Goal: Task Accomplishment & Management: Complete application form

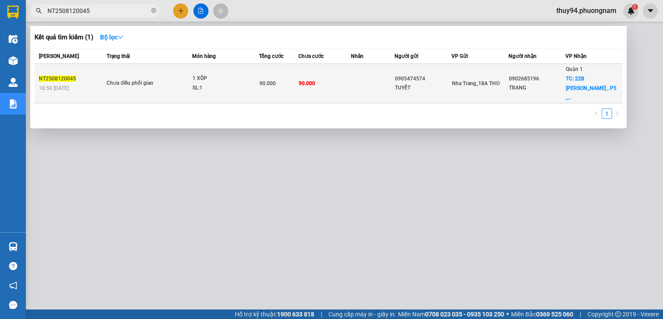
type input "NT2508120045"
click at [253, 84] on div "SL: 1" at bounding box center [225, 88] width 65 height 10
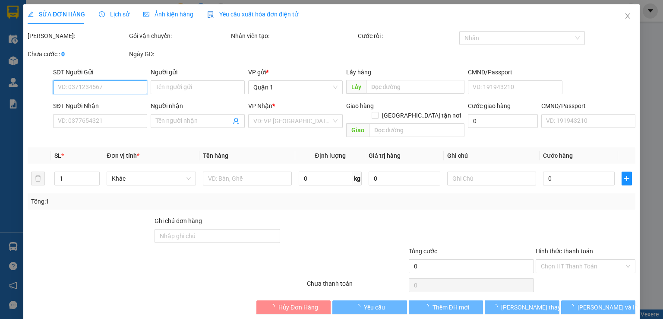
type input "0905474574"
type input "TUYẾT"
type input "0902685196"
type input "TRANG"
checkbox input "true"
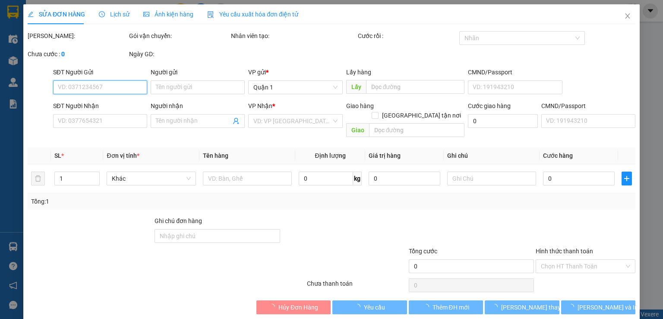
type input "22B [PERSON_NAME] , P5 , BÌNH THẠNH (GTN:60)"
type input "90.000"
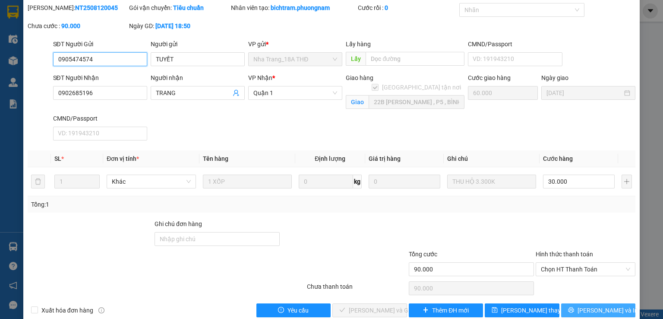
scroll to position [42, 0]
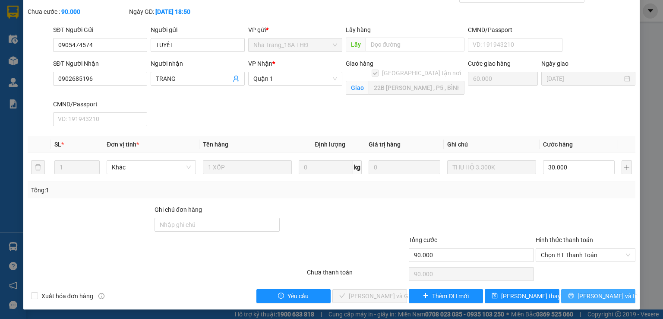
drag, startPoint x: 576, startPoint y: 295, endPoint x: 567, endPoint y: 291, distance: 10.4
click at [574, 294] on icon "printer" at bounding box center [571, 295] width 6 height 6
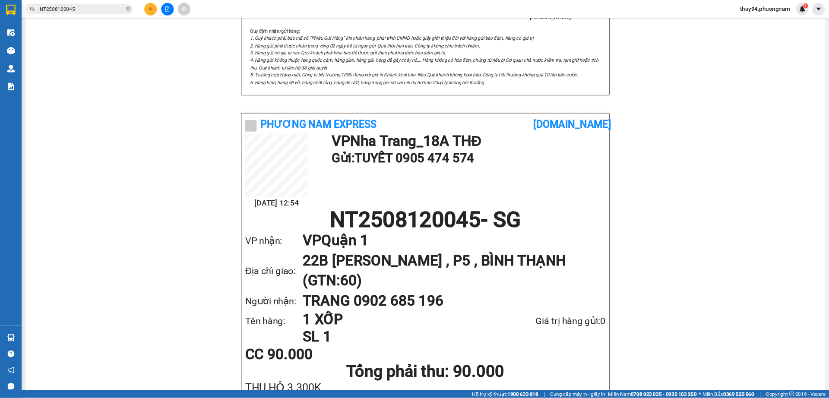
scroll to position [340, 0]
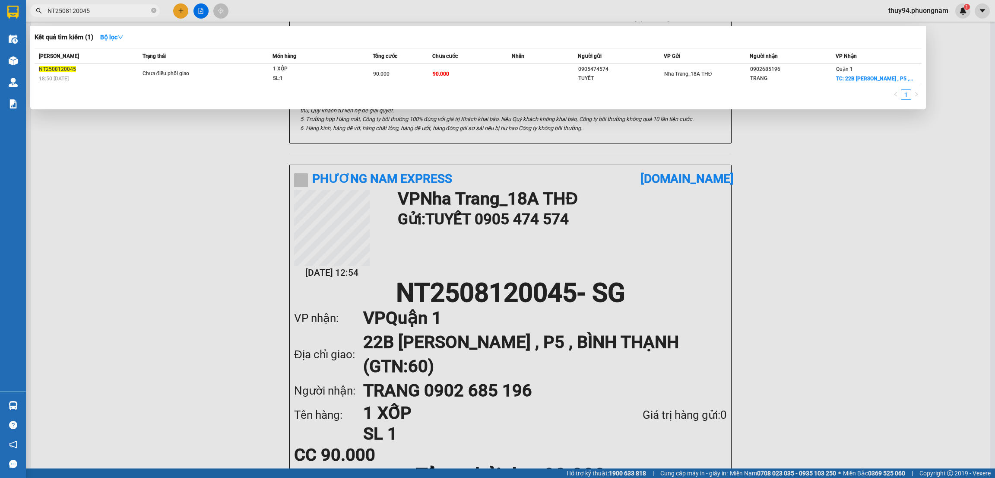
click at [157, 9] on span "NT2508120045" at bounding box center [95, 10] width 130 height 13
click at [95, 13] on input "NT2508120045" at bounding box center [99, 11] width 102 height 10
paste input "SG2508130144"
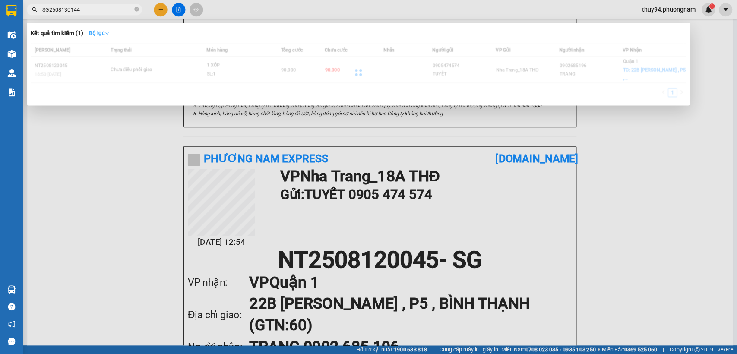
scroll to position [339, 0]
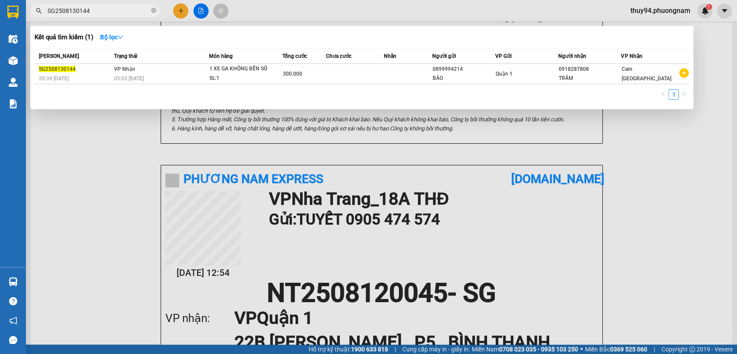
click at [104, 8] on input "SG2508130144" at bounding box center [99, 11] width 102 height 10
paste input "2"
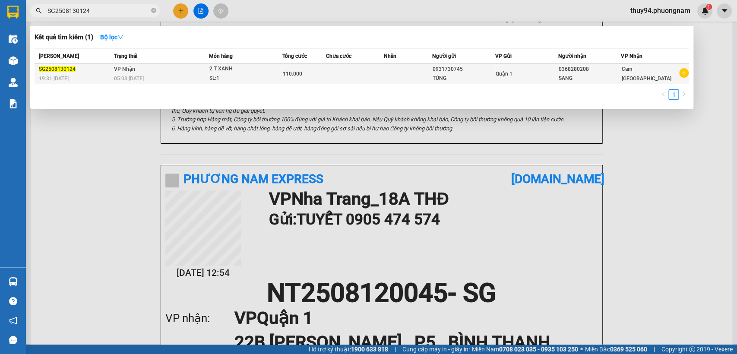
type input "SG2508130124"
